Goal: Transaction & Acquisition: Purchase product/service

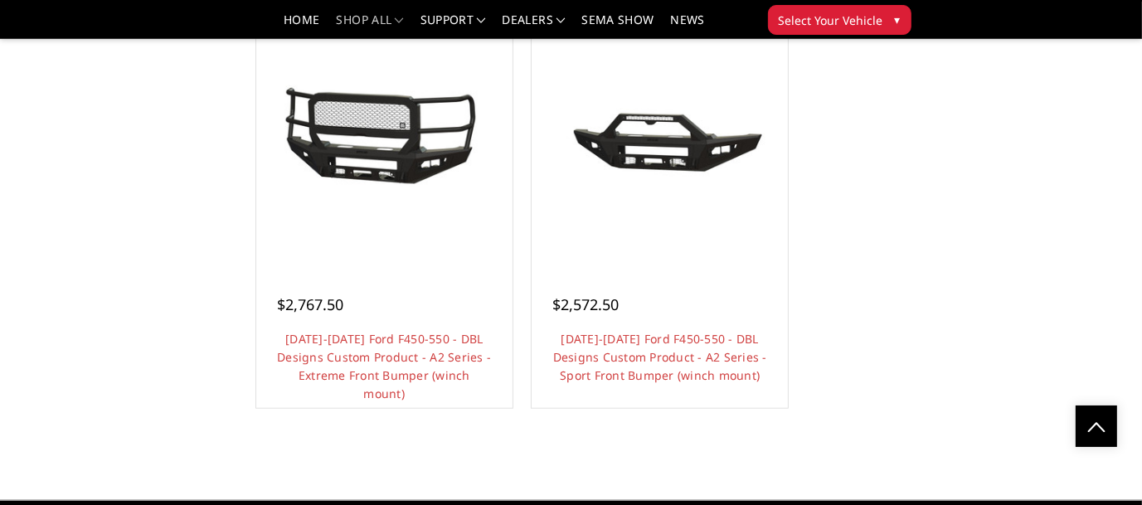
scroll to position [1659, 0]
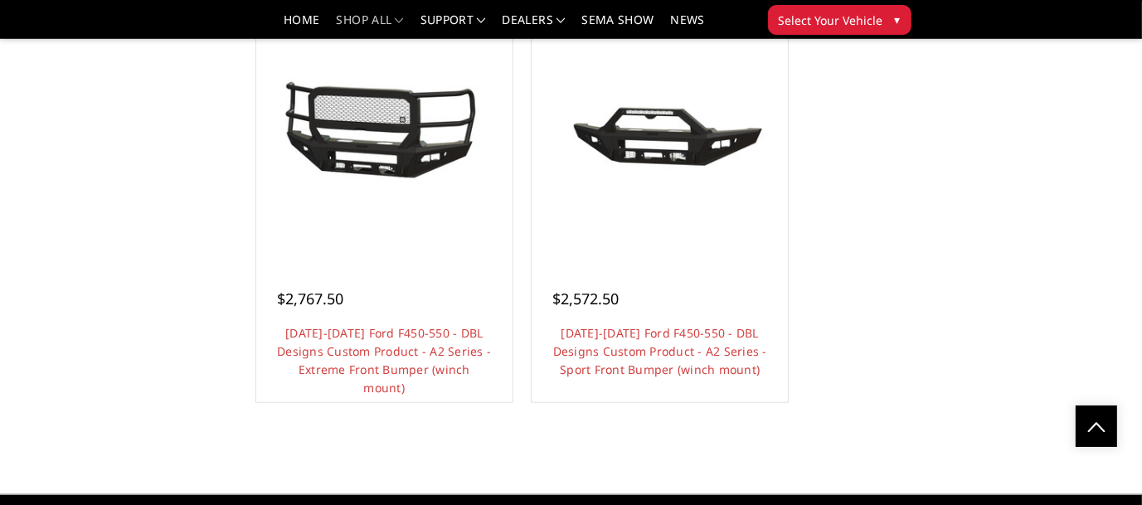
click at [649, 400] on link "Choose Options" at bounding box center [659, 416] width 125 height 32
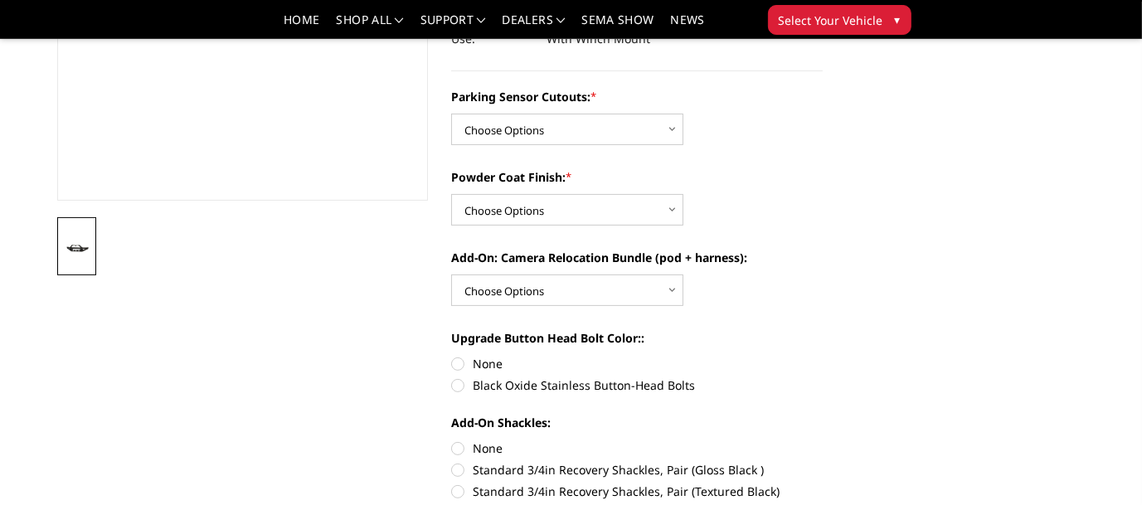
scroll to position [249, 0]
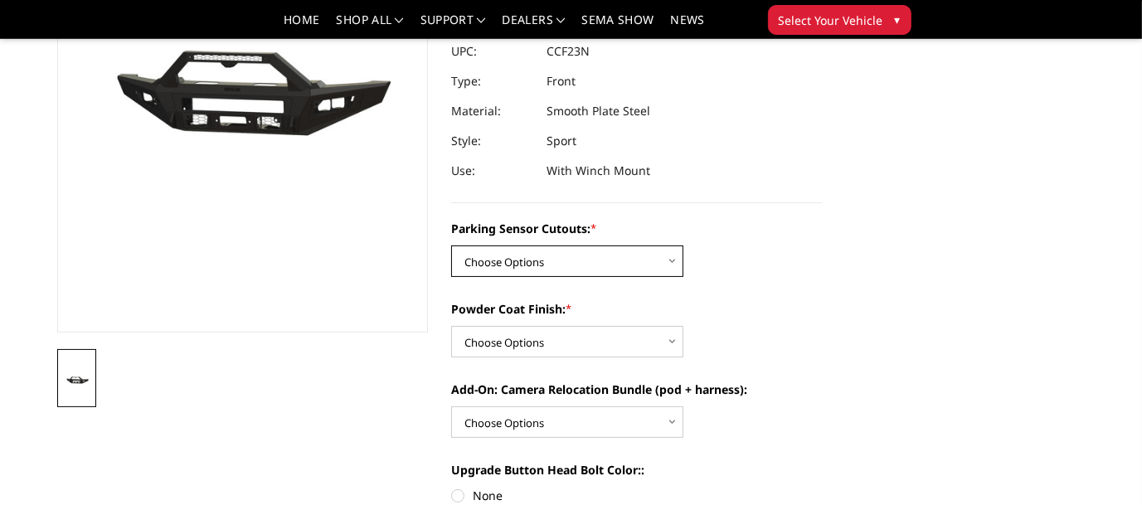
click at [674, 259] on select "Choose Options Yes - I have front parking sensors No - I do NOT have parking se…" at bounding box center [567, 262] width 232 height 32
select select "541"
click at [451, 246] on select "Choose Options Yes - I have front parking sensors No - I do NOT have parking se…" at bounding box center [567, 262] width 232 height 32
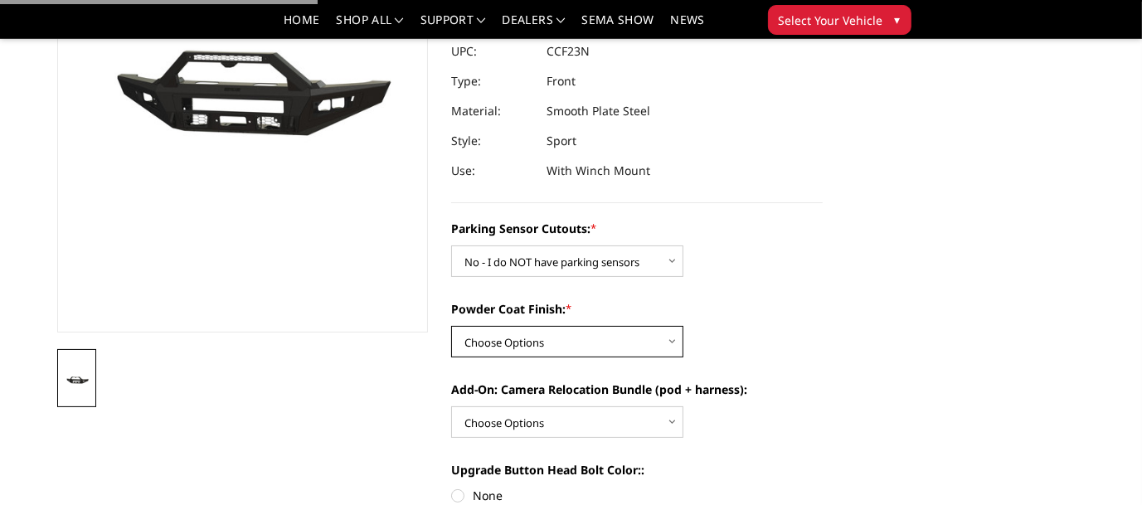
click at [544, 342] on select "Choose Options Bare metal (included) Texture Black Powder Coat" at bounding box center [567, 342] width 232 height 32
select select "518"
click at [451, 326] on select "Choose Options Bare metal (included) Texture Black Powder Coat" at bounding box center [567, 342] width 232 height 32
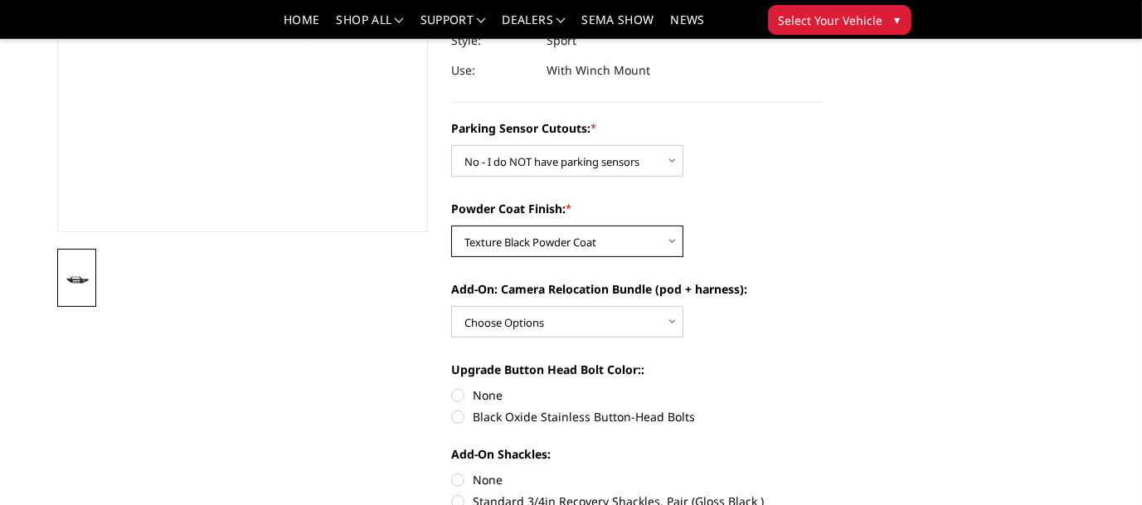
scroll to position [415, 0]
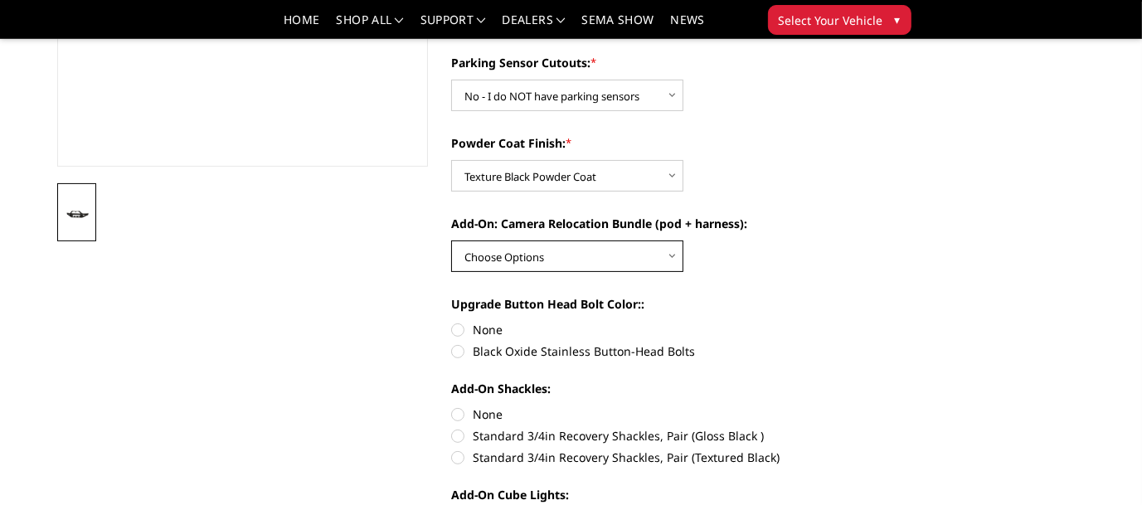
click at [607, 259] on select "Choose Options WITH front camera relocation harness + pod mount WITHOUT front c…" at bounding box center [567, 257] width 232 height 32
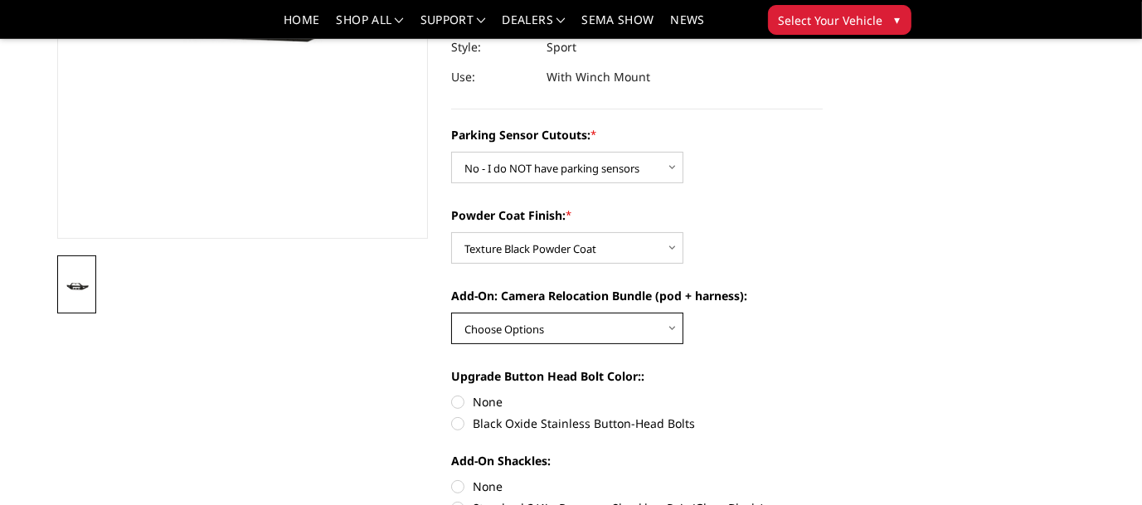
scroll to position [332, 0]
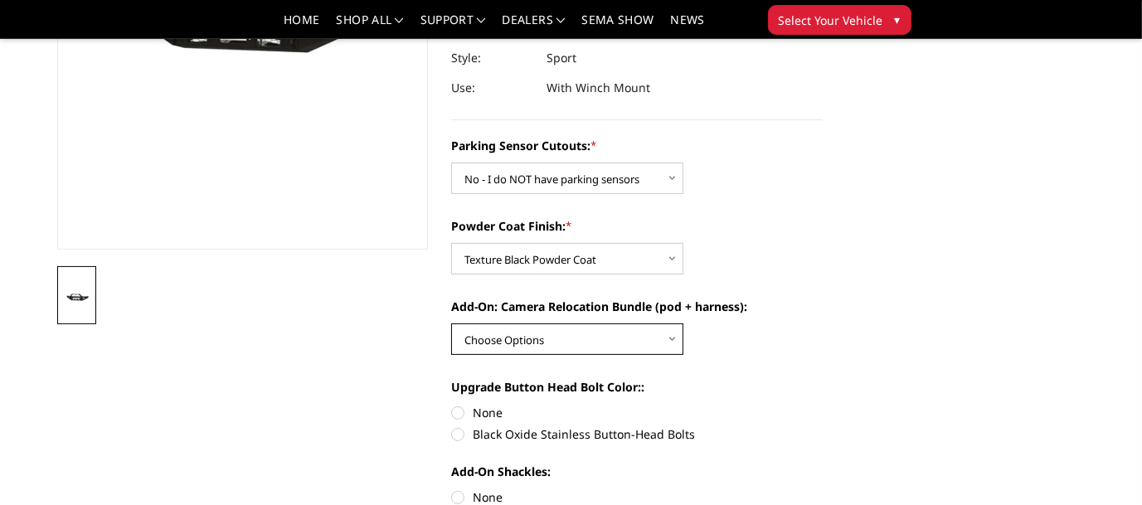
click at [627, 339] on select "Choose Options WITH front camera relocation harness + pod mount WITHOUT front c…" at bounding box center [567, 339] width 232 height 32
select select "1700"
click at [451, 323] on select "Choose Options WITH front camera relocation harness + pod mount WITHOUT front c…" at bounding box center [567, 339] width 232 height 32
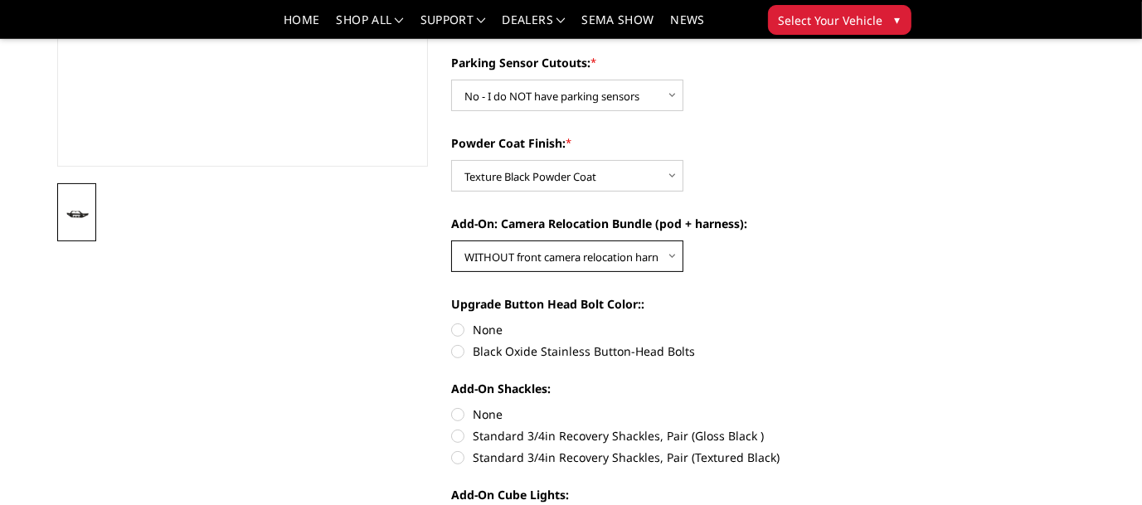
scroll to position [581, 0]
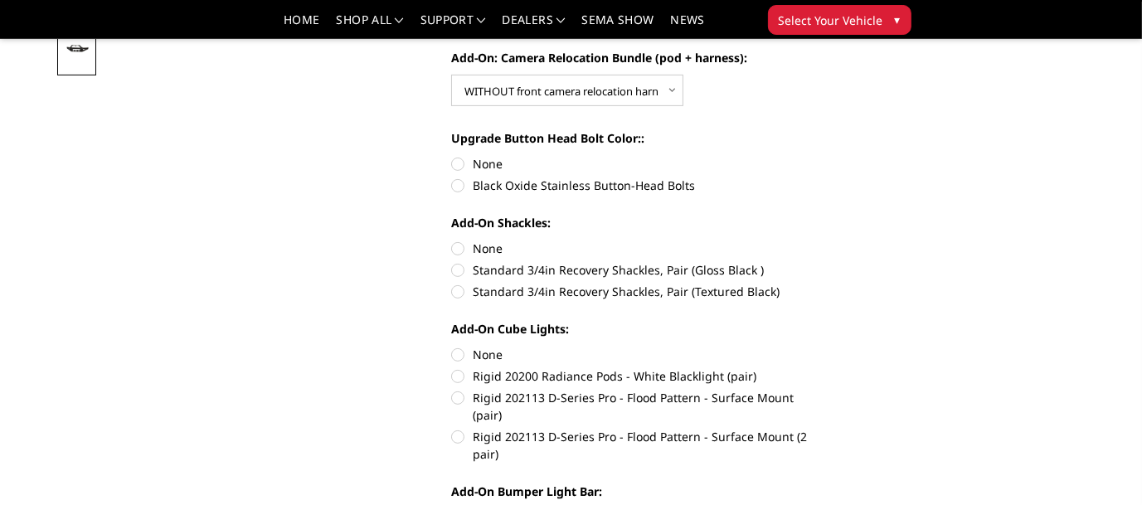
click at [459, 163] on label "None" at bounding box center [637, 163] width 372 height 17
click at [452, 156] on input "None" at bounding box center [451, 155] width 1 height 1
radio input "true"
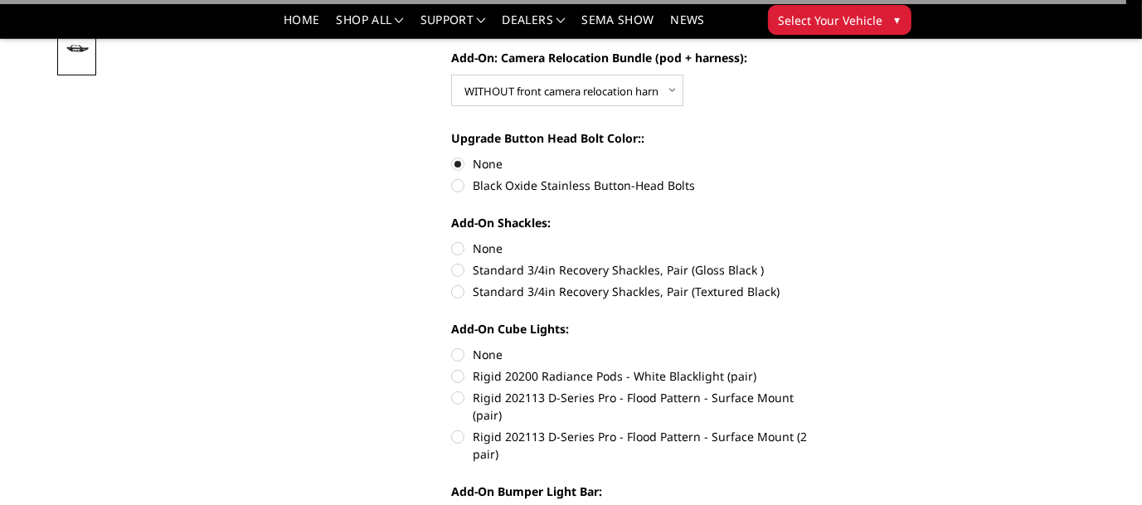
click at [461, 248] on label "None" at bounding box center [637, 248] width 372 height 17
click at [452, 241] on input "None" at bounding box center [451, 240] width 1 height 1
radio input "true"
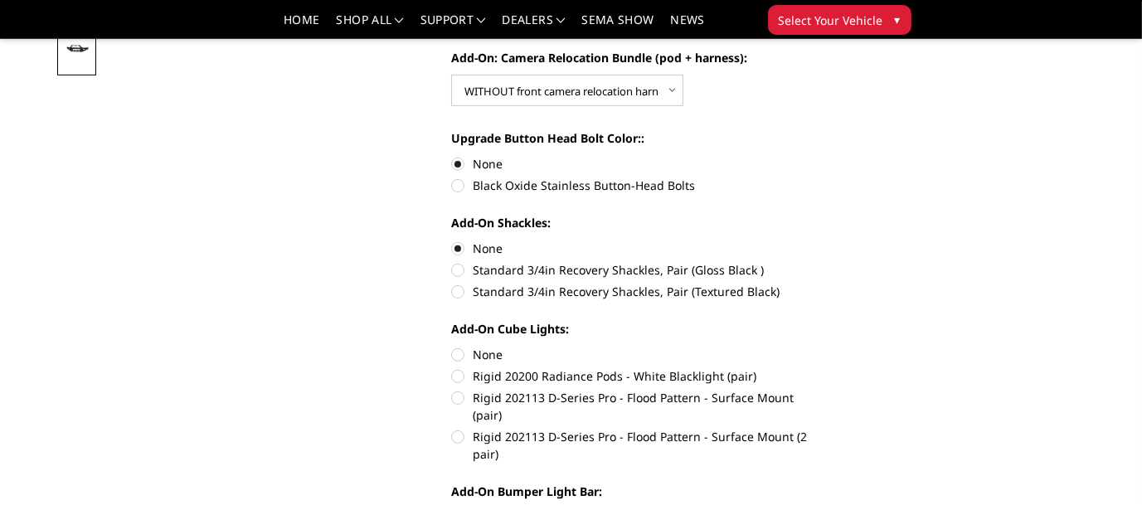
click at [458, 355] on label "None" at bounding box center [637, 354] width 372 height 17
click at [452, 347] on input "None" at bounding box center [451, 346] width 1 height 1
radio input "true"
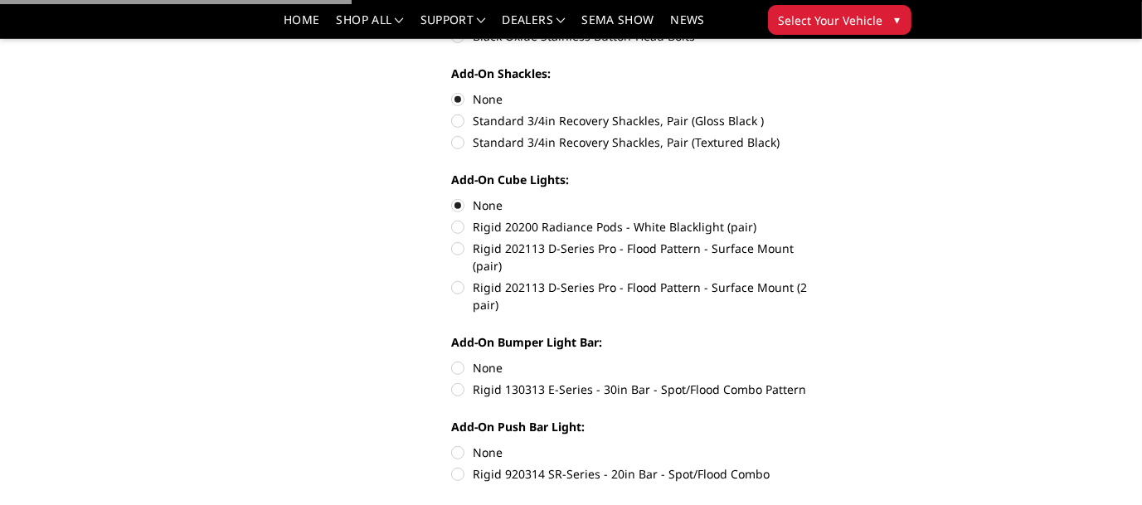
scroll to position [746, 0]
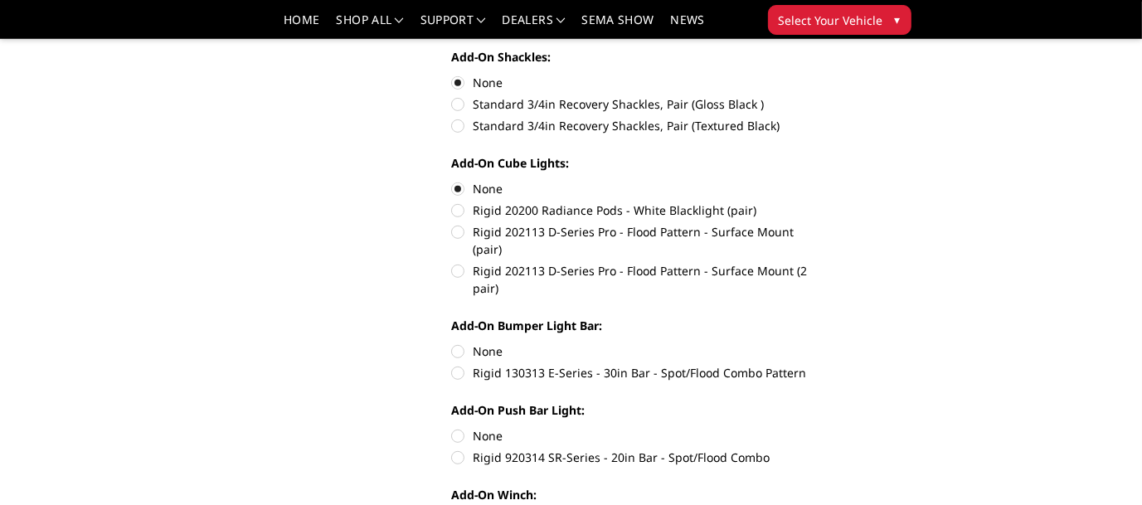
click at [458, 343] on label "None" at bounding box center [637, 351] width 372 height 17
click at [452, 343] on input "None" at bounding box center [451, 343] width 1 height 1
radio input "true"
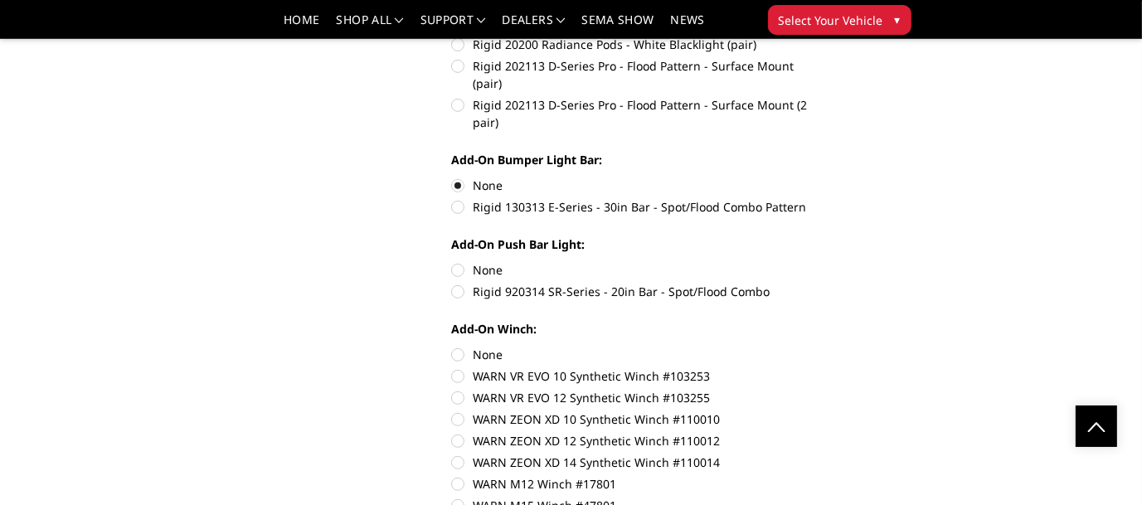
click at [460, 261] on label "None" at bounding box center [637, 269] width 372 height 17
click at [452, 261] on input "None" at bounding box center [451, 261] width 1 height 1
radio input "true"
click at [455, 346] on label "None" at bounding box center [637, 354] width 372 height 17
click at [452, 346] on input "None" at bounding box center [451, 346] width 1 height 1
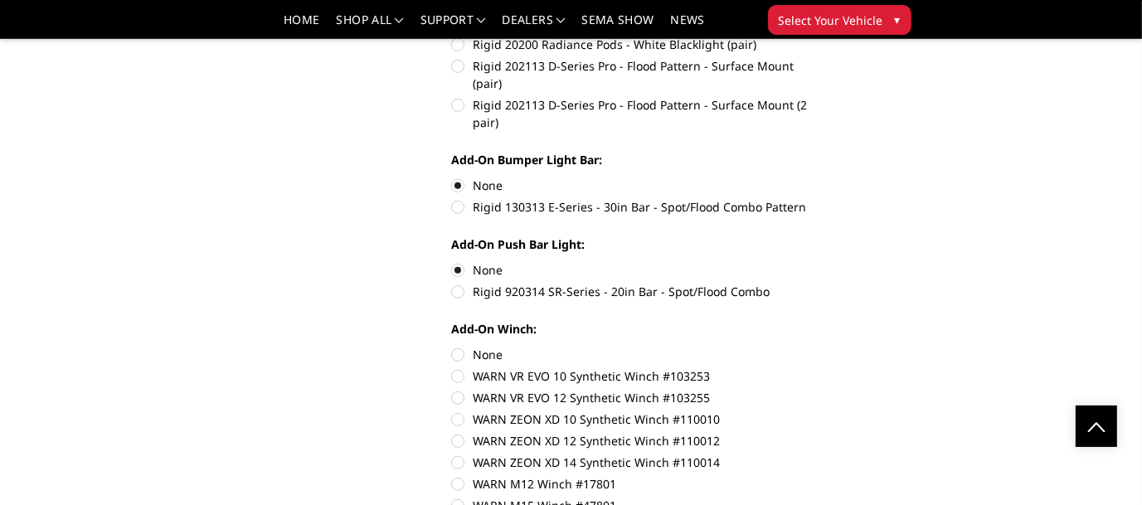
radio input "true"
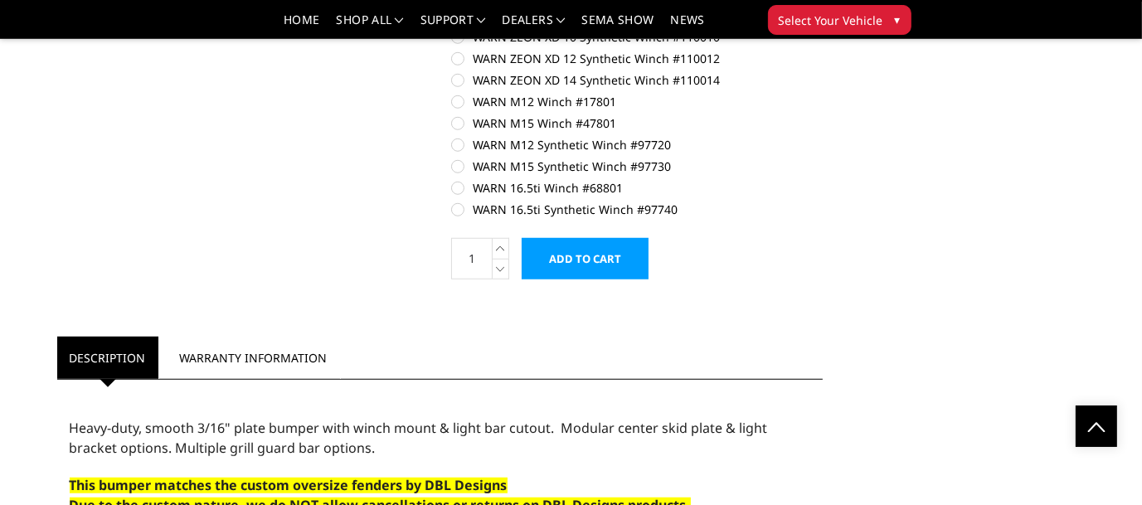
scroll to position [1327, 0]
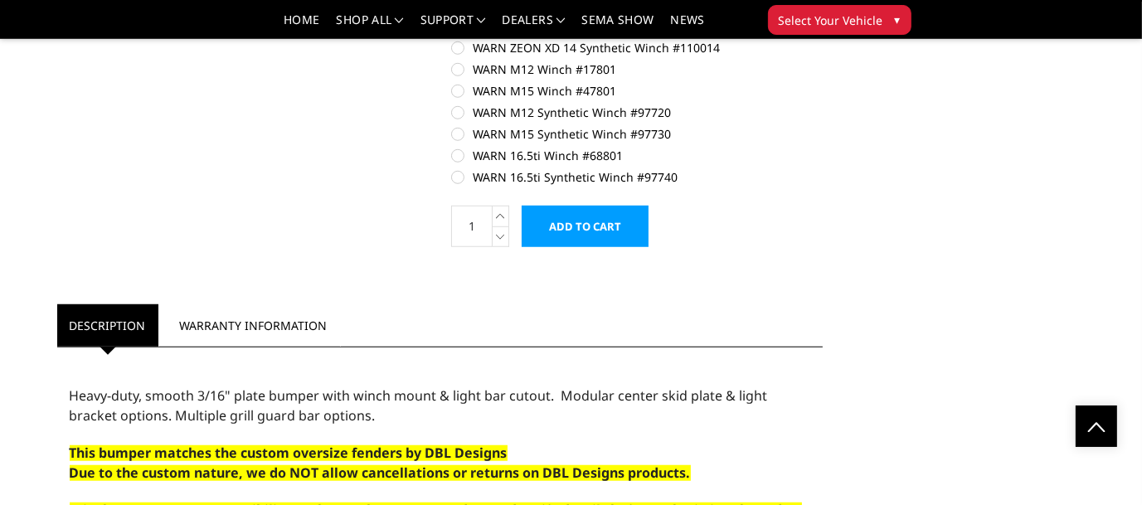
click at [588, 209] on input "Add to Cart" at bounding box center [585, 226] width 127 height 41
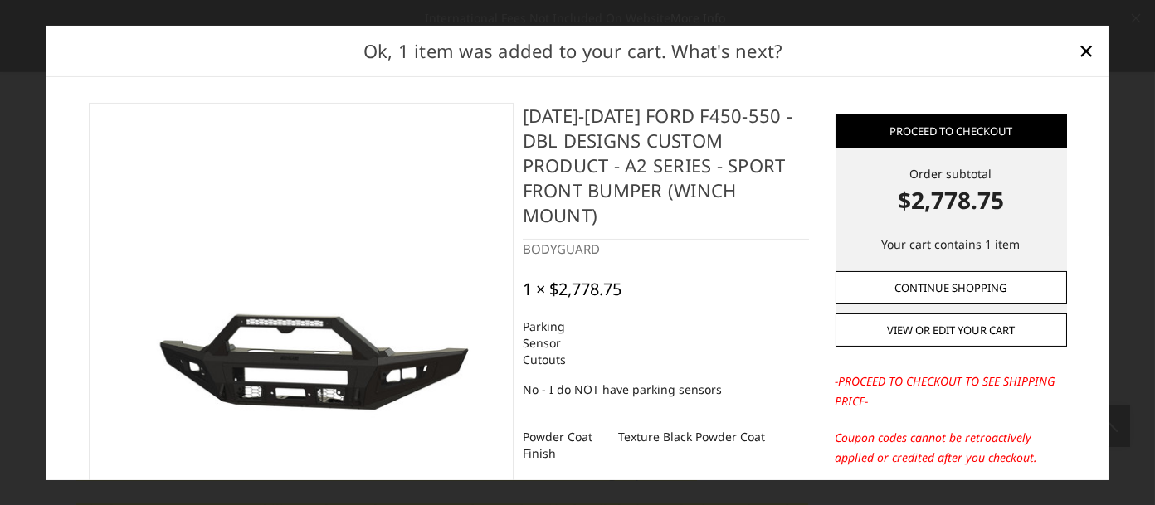
click at [930, 288] on link "Continue Shopping" at bounding box center [950, 287] width 231 height 33
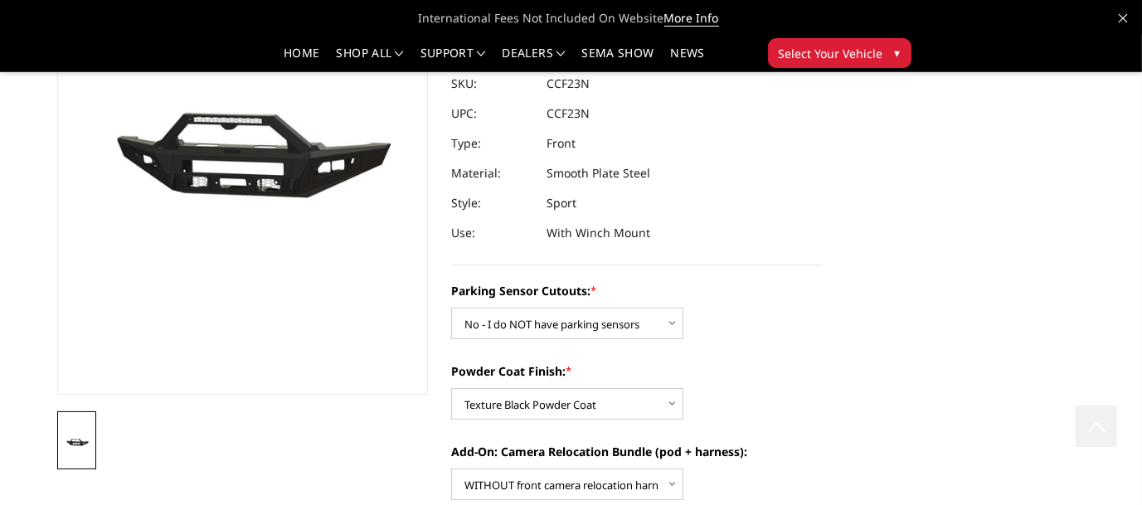
scroll to position [0, 0]
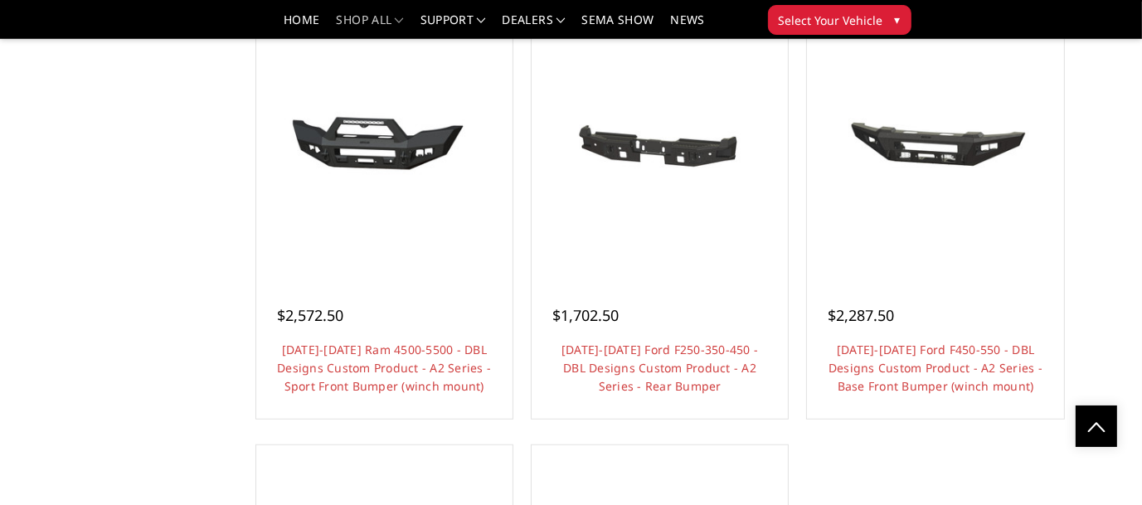
scroll to position [1244, 0]
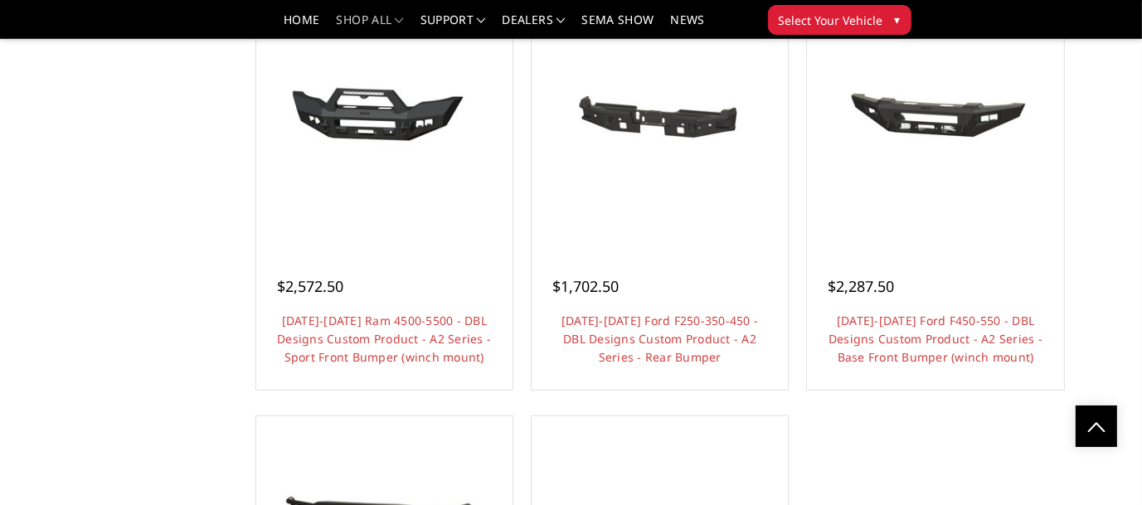
click at [674, 390] on link "Choose Options" at bounding box center [659, 403] width 125 height 32
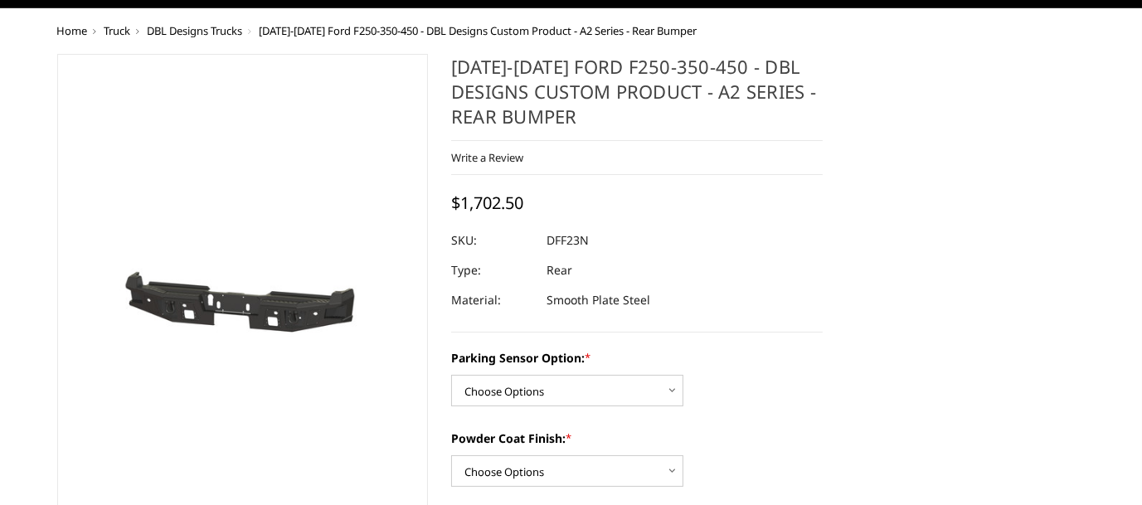
scroll to position [83, 0]
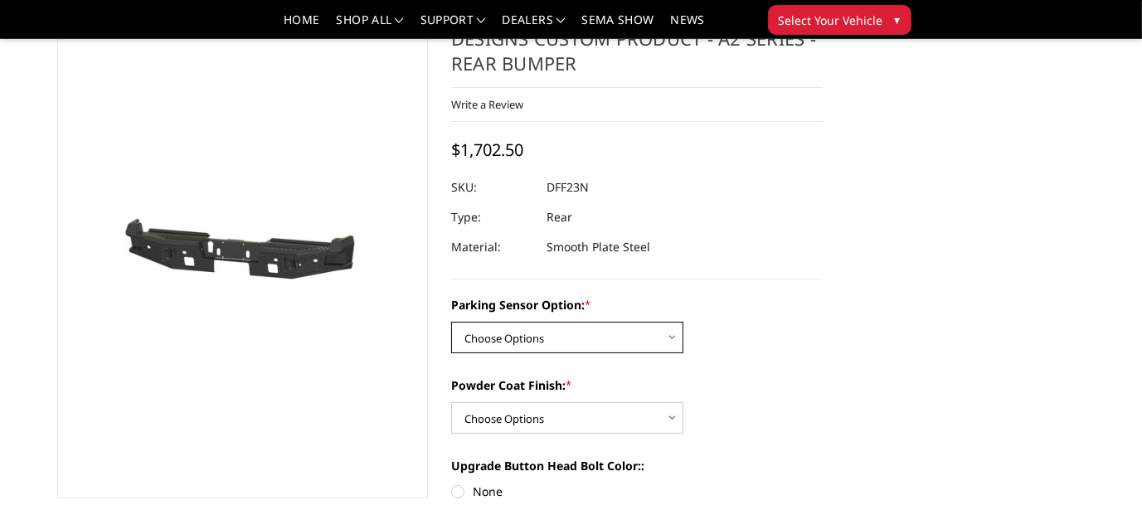
click at [673, 339] on select "Choose Options Yes - With sensor cutouts No - Without sensor cutouts" at bounding box center [567, 338] width 232 height 32
select select "565"
click at [451, 322] on select "Choose Options Yes - With sensor cutouts No - Without sensor cutouts" at bounding box center [567, 338] width 232 height 32
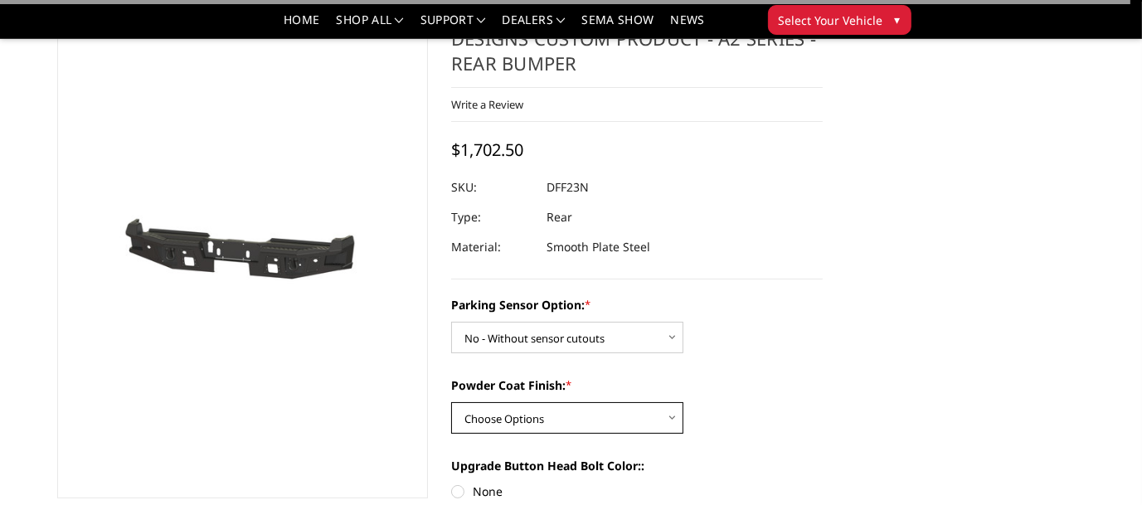
click at [554, 421] on select "Choose Options Bare metal (included) Texture black powder coat" at bounding box center [567, 418] width 232 height 32
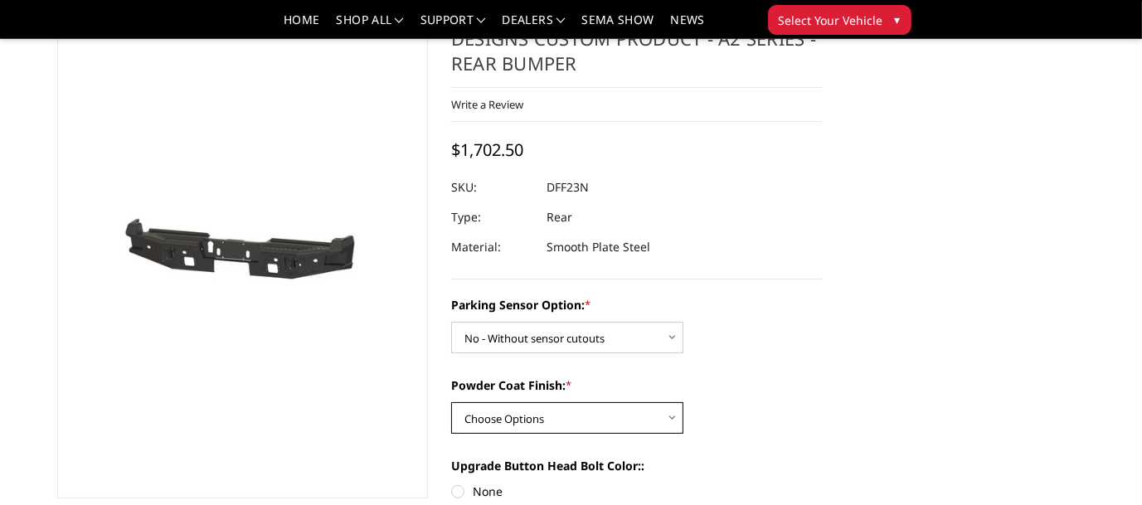
select select "549"
click at [451, 402] on select "Choose Options Bare metal (included) Texture black powder coat" at bounding box center [567, 418] width 232 height 32
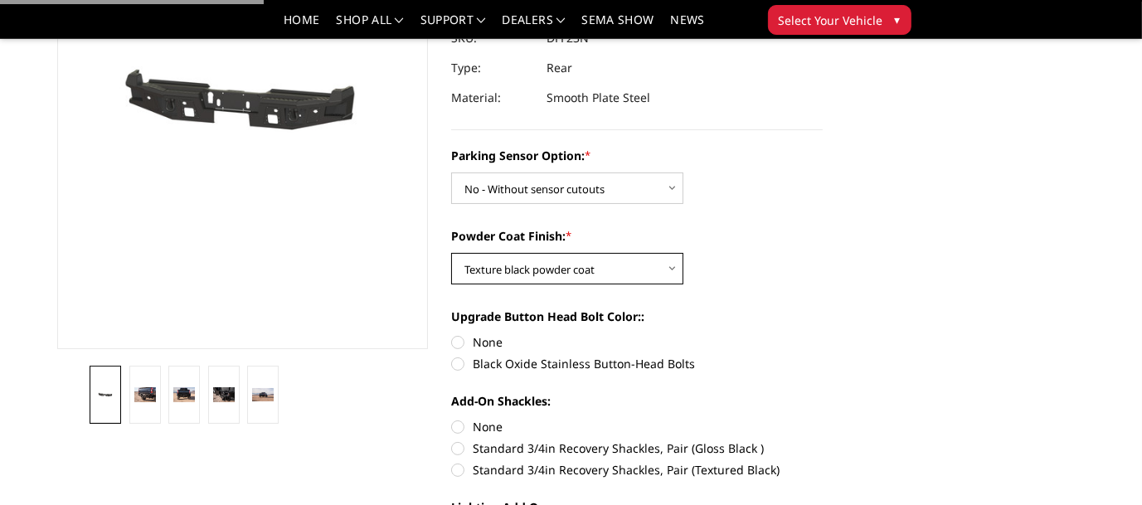
scroll to position [249, 0]
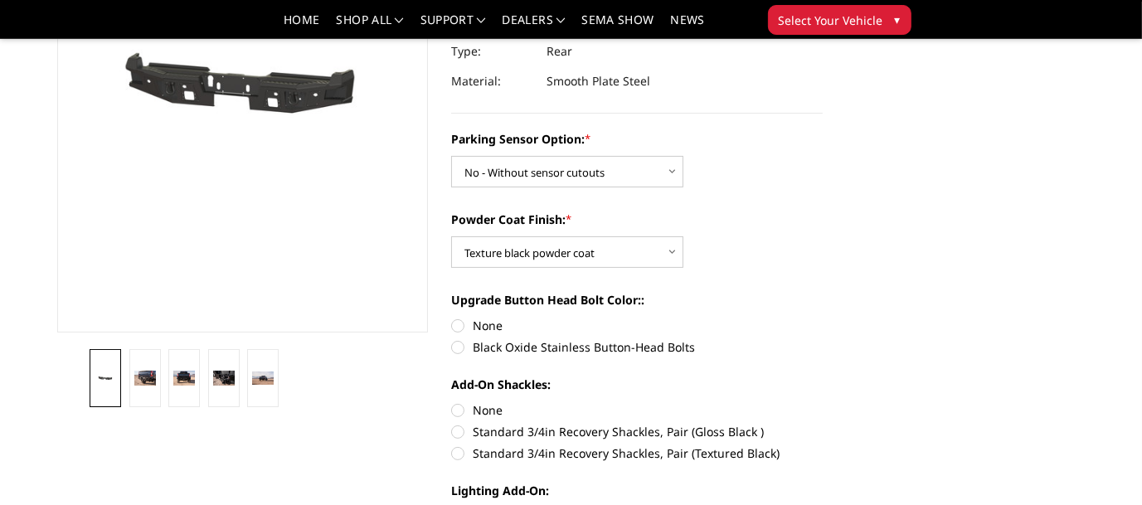
click at [458, 323] on label "None" at bounding box center [637, 325] width 372 height 17
click at [452, 318] on input "None" at bounding box center [451, 317] width 1 height 1
radio input "true"
click at [457, 408] on label "None" at bounding box center [637, 409] width 372 height 17
click at [452, 402] on input "None" at bounding box center [451, 401] width 1 height 1
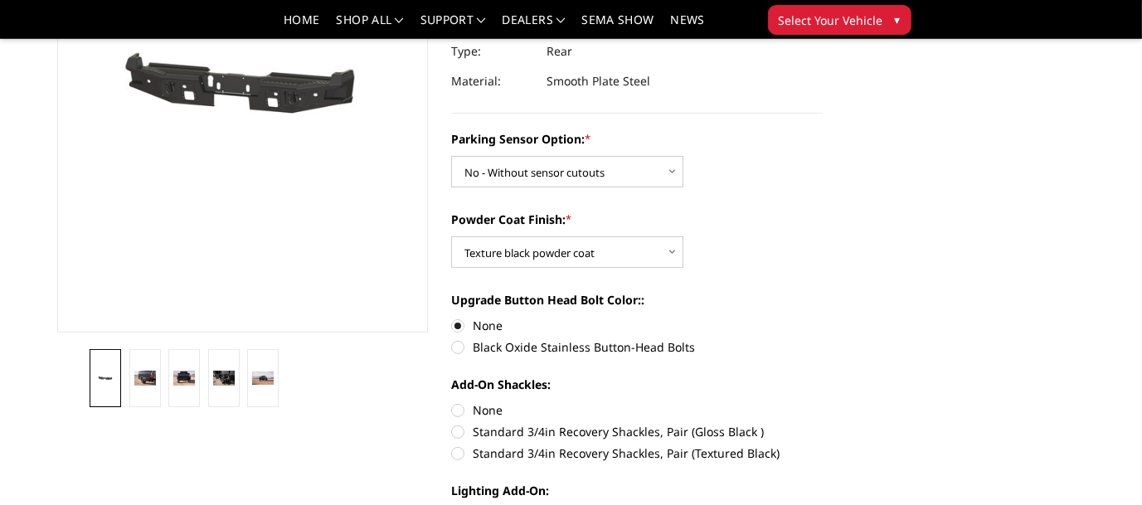
radio input "true"
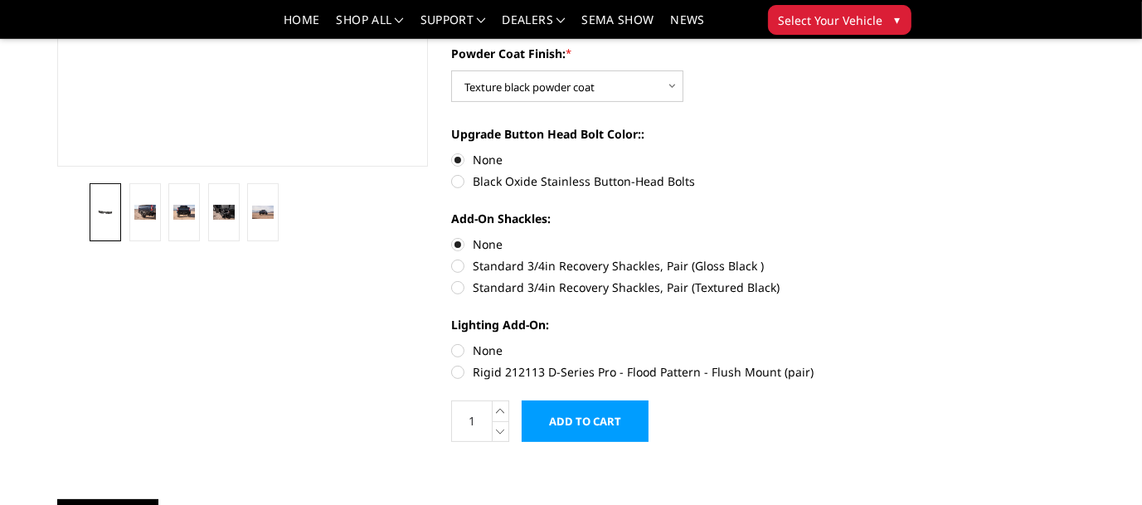
click at [456, 350] on label "None" at bounding box center [637, 350] width 372 height 17
click at [452, 343] on input "None" at bounding box center [451, 342] width 1 height 1
radio input "true"
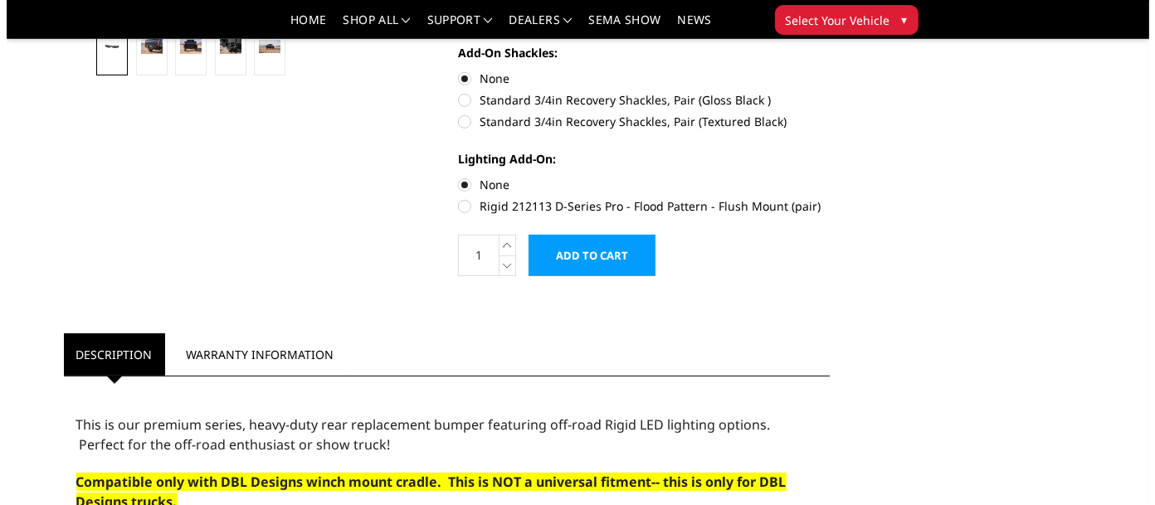
scroll to position [498, 0]
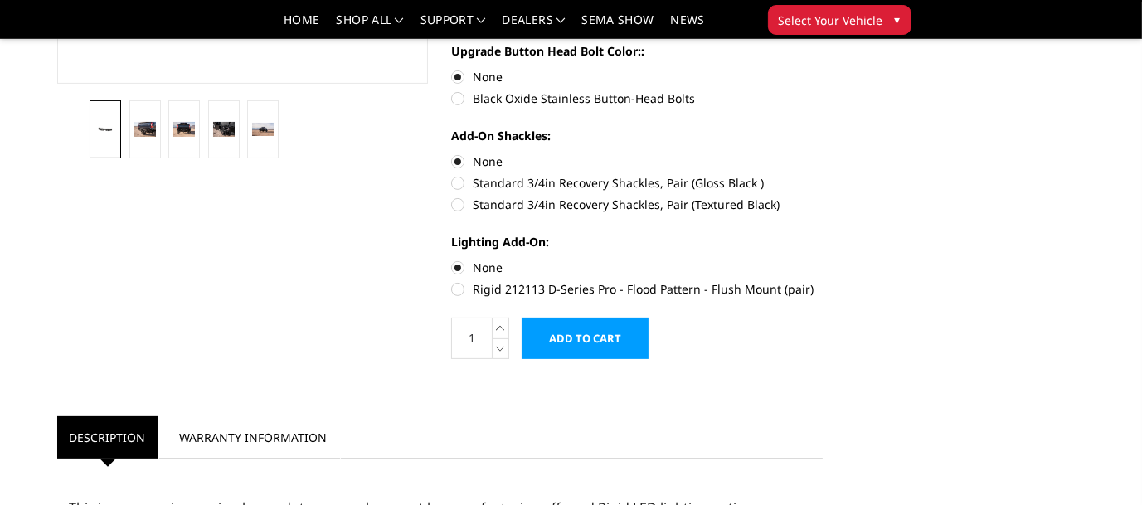
click at [582, 338] on input "Add to Cart" at bounding box center [585, 338] width 127 height 41
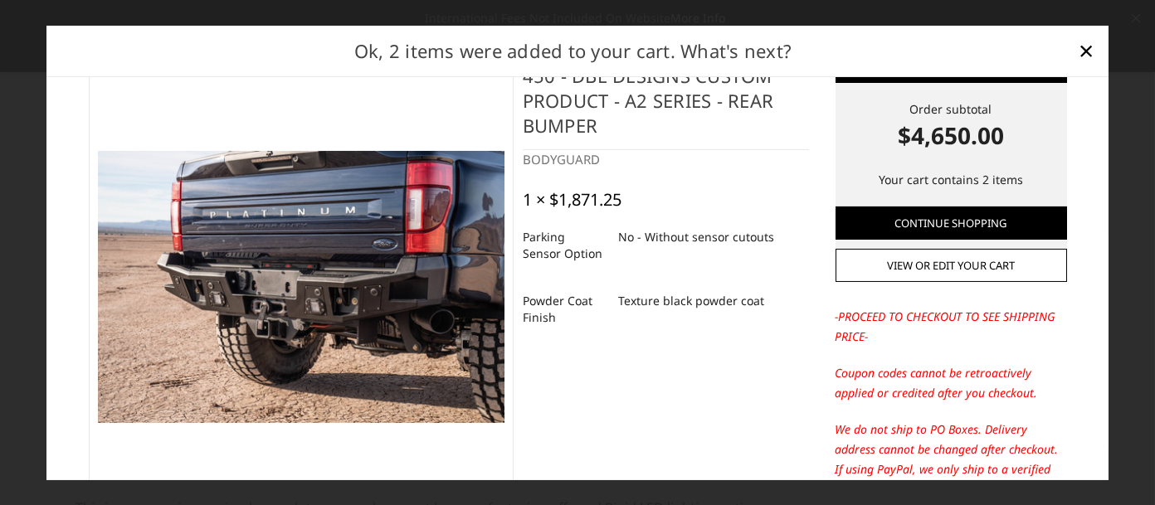
scroll to position [46, 0]
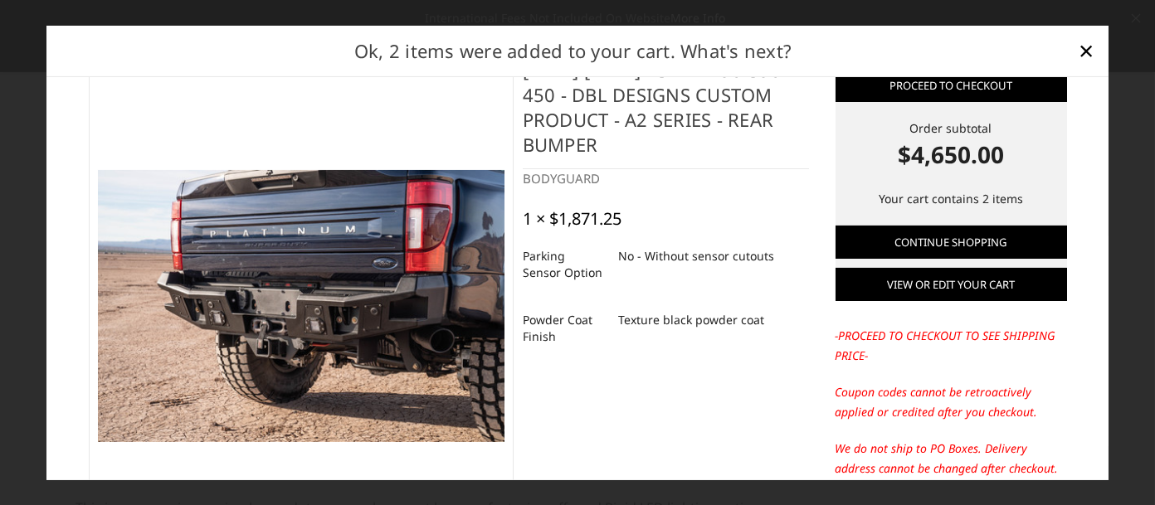
click at [931, 289] on link "View or edit your cart" at bounding box center [950, 284] width 231 height 33
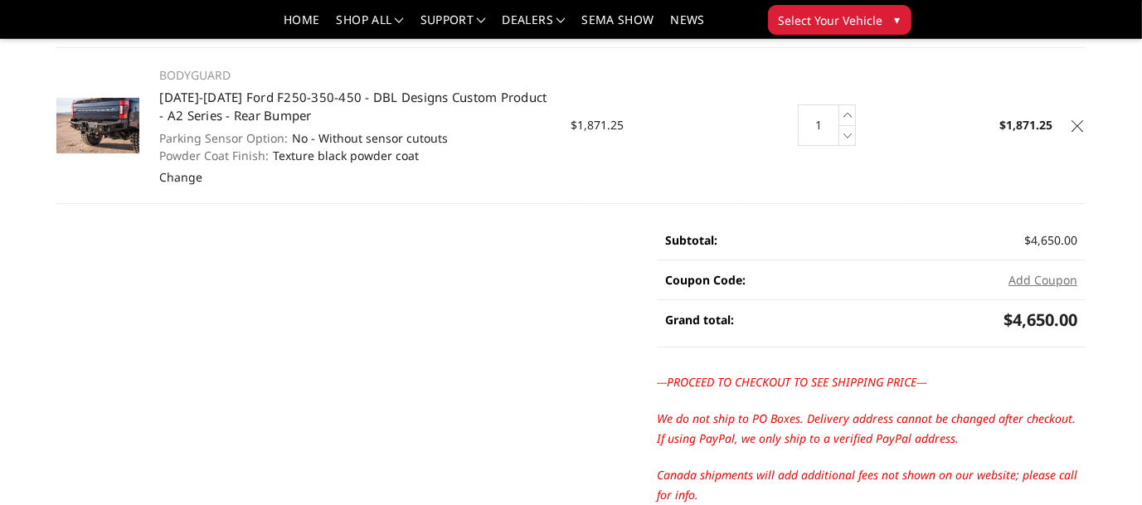
scroll to position [166, 0]
